Goal: Task Accomplishment & Management: Use online tool/utility

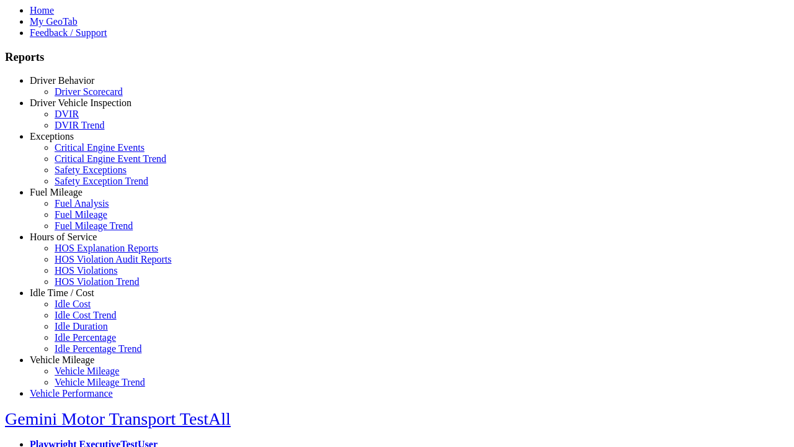
click at [71, 242] on link "Hours of Service" at bounding box center [63, 237] width 67 height 11
click at [81, 253] on link "HOS Explanation Reports" at bounding box center [107, 248] width 104 height 11
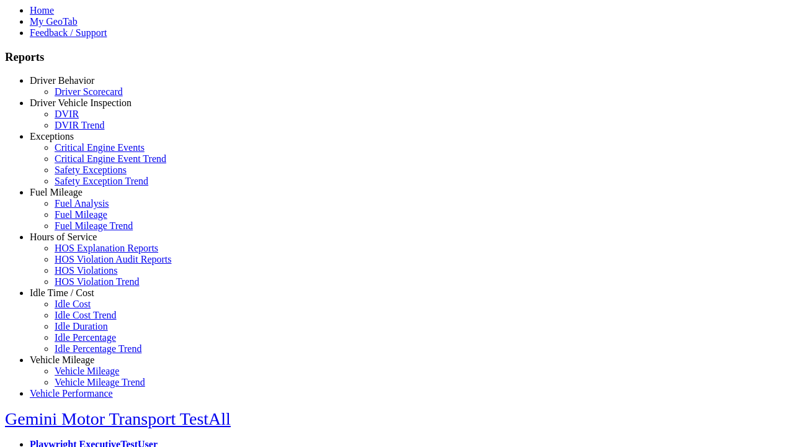
scroll to position [419, 0]
